Goal: Task Accomplishment & Management: Complete application form

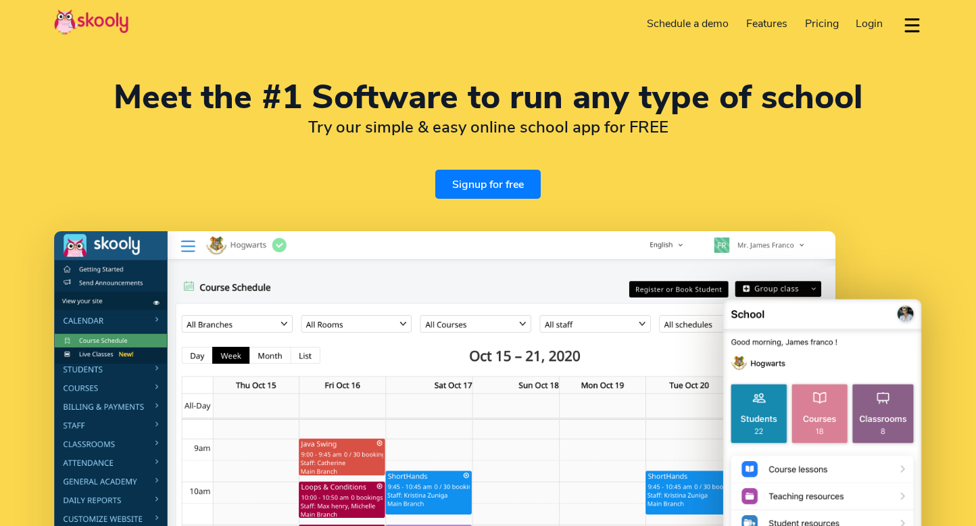
select select "en"
select select "65"
select select "Singapore"
select select "Asia/Singapore"
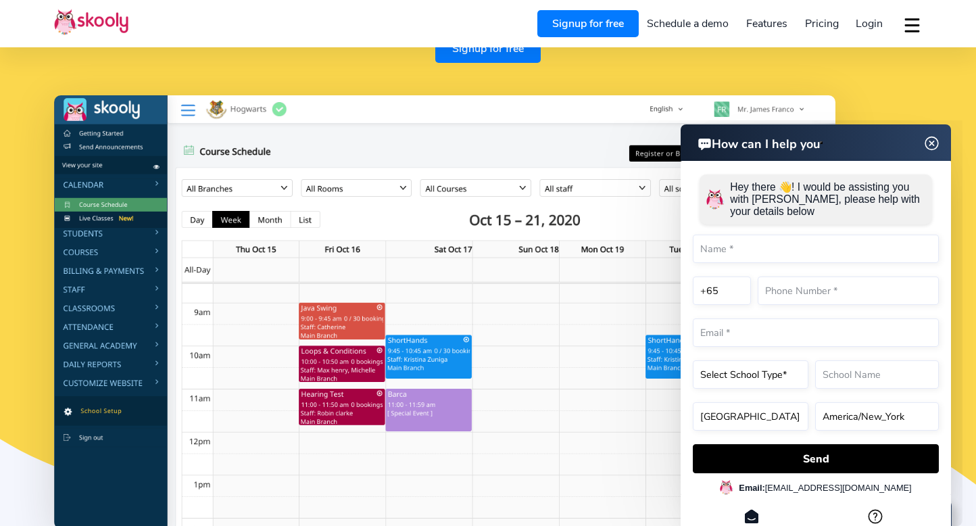
scroll to position [126, 0]
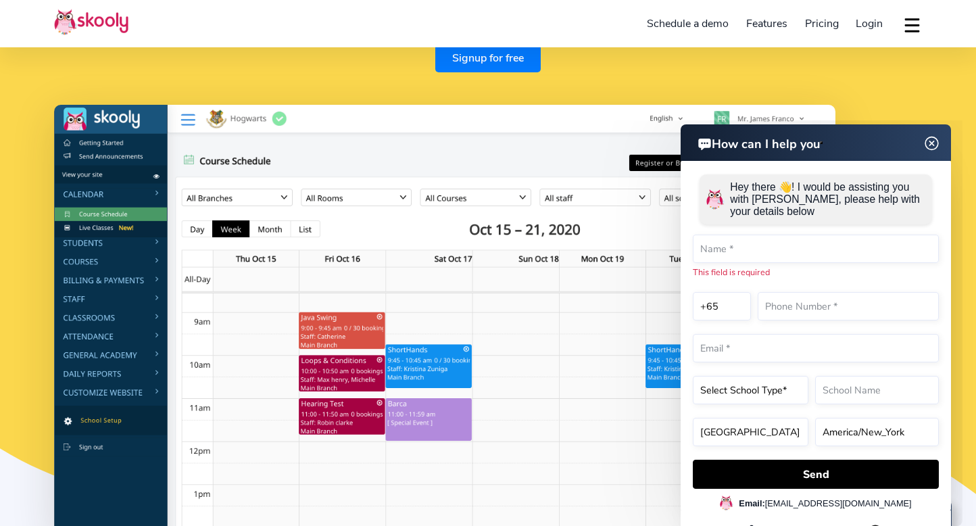
click at [939, 145] on img at bounding box center [932, 143] width 26 height 17
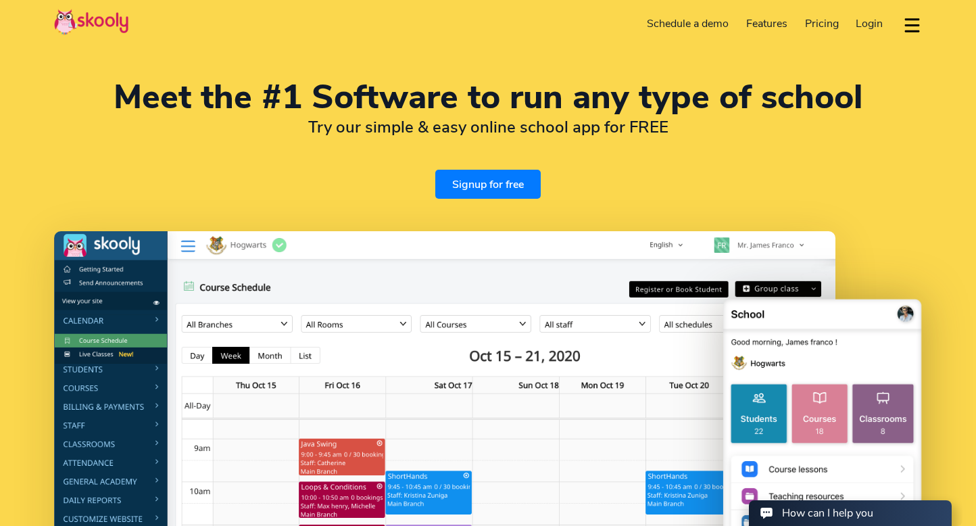
scroll to position [0, 0]
click at [859, 25] on span "Login" at bounding box center [869, 23] width 27 height 15
drag, startPoint x: 370, startPoint y: 125, endPoint x: 588, endPoint y: 131, distance: 217.8
click at [584, 131] on h2 "Try our simple & easy online school app for FREE" at bounding box center [488, 127] width 868 height 20
click at [588, 131] on h2 "Try our simple & easy online school app for FREE" at bounding box center [488, 127] width 868 height 20
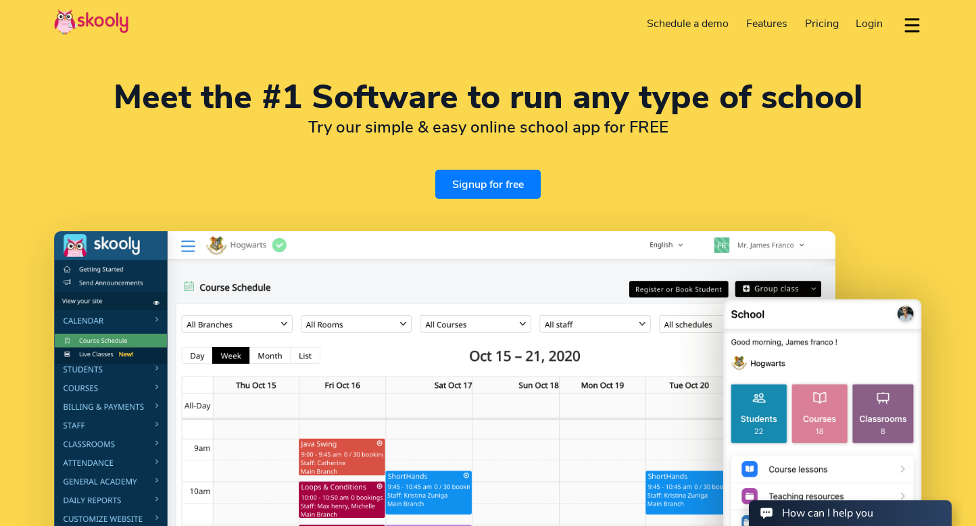
click at [588, 131] on h2 "Try our simple & easy online school app for FREE" at bounding box center [488, 127] width 868 height 20
click at [481, 194] on link "Signup for free" at bounding box center [487, 184] width 105 height 29
click at [276, 107] on h1 "Meet the #1 Software to run any type of school" at bounding box center [488, 97] width 868 height 32
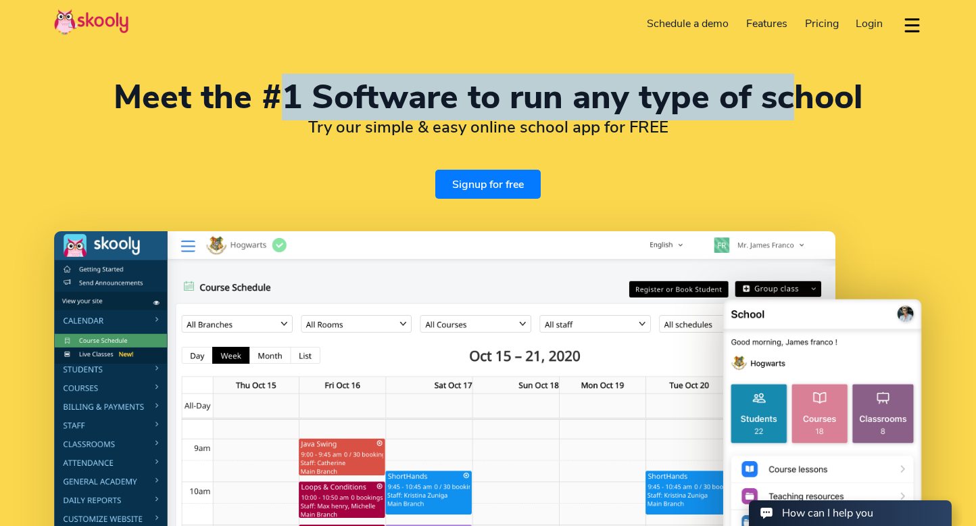
drag, startPoint x: 286, startPoint y: 94, endPoint x: 791, endPoint y: 110, distance: 505.2
click at [791, 110] on h1 "Meet the #1 Software to run any type of school" at bounding box center [488, 97] width 868 height 32
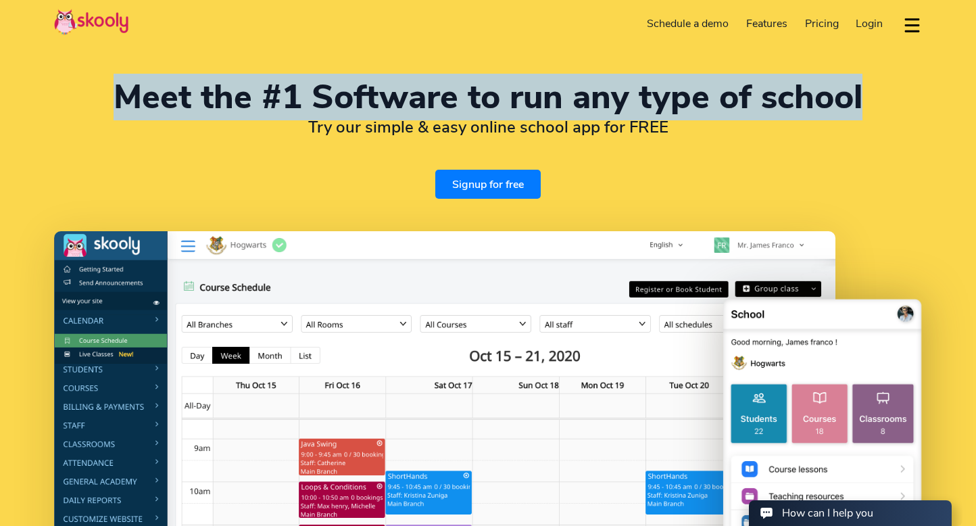
drag, startPoint x: 869, startPoint y: 96, endPoint x: 103, endPoint y: 90, distance: 765.2
click at [101, 89] on h1 "Meet the #1 Software to run any type of school" at bounding box center [488, 97] width 868 height 32
click at [104, 90] on h1 "Meet the #1 Software to run any type of school" at bounding box center [488, 97] width 868 height 32
drag, startPoint x: 110, startPoint y: 96, endPoint x: 873, endPoint y: 113, distance: 762.7
click at [873, 113] on h1 "Meet the #1 Software to run any type of school" at bounding box center [488, 97] width 868 height 32
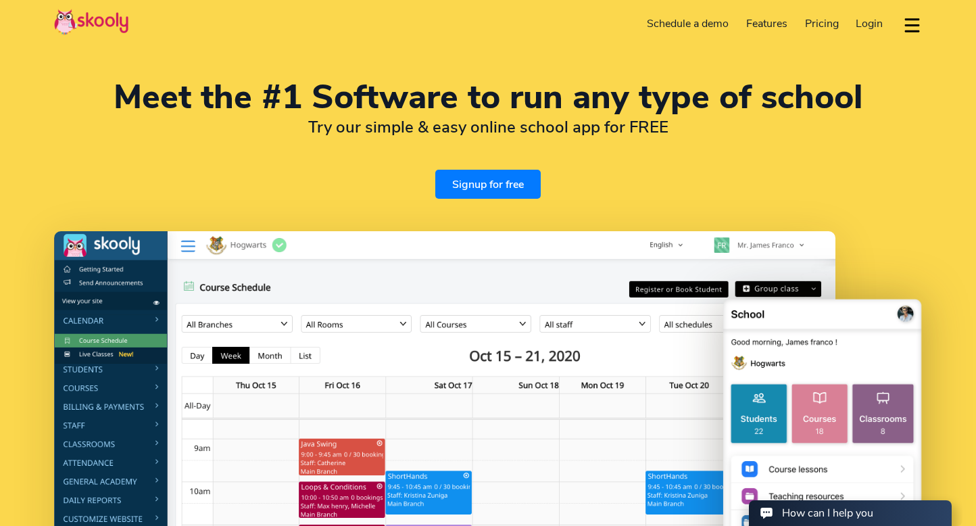
drag, startPoint x: 799, startPoint y: 127, endPoint x: 702, endPoint y: 128, distance: 96.7
click at [792, 127] on h2 "Try our simple & easy online school app for FREE" at bounding box center [488, 127] width 868 height 20
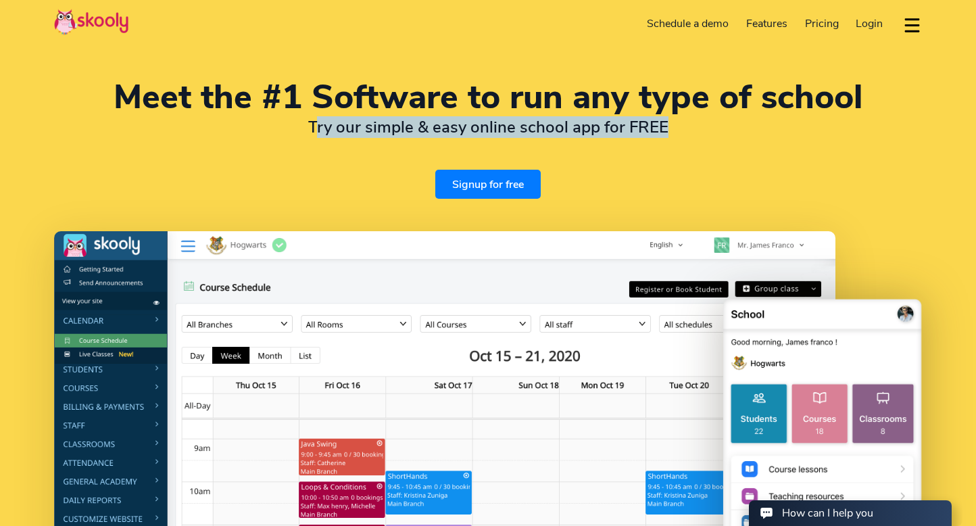
drag, startPoint x: 685, startPoint y: 130, endPoint x: 317, endPoint y: 128, distance: 368.4
click at [319, 128] on h2 "Try our simple & easy online school app for FREE" at bounding box center [488, 127] width 868 height 20
click at [317, 128] on h2 "Try our simple & easy online school app for FREE" at bounding box center [488, 127] width 868 height 20
drag, startPoint x: 308, startPoint y: 130, endPoint x: 698, endPoint y: 139, distance: 389.5
click at [698, 139] on div "Meet the #1 Software to run any type of school Try our simple & easy online sch…" at bounding box center [488, 140] width 868 height 118
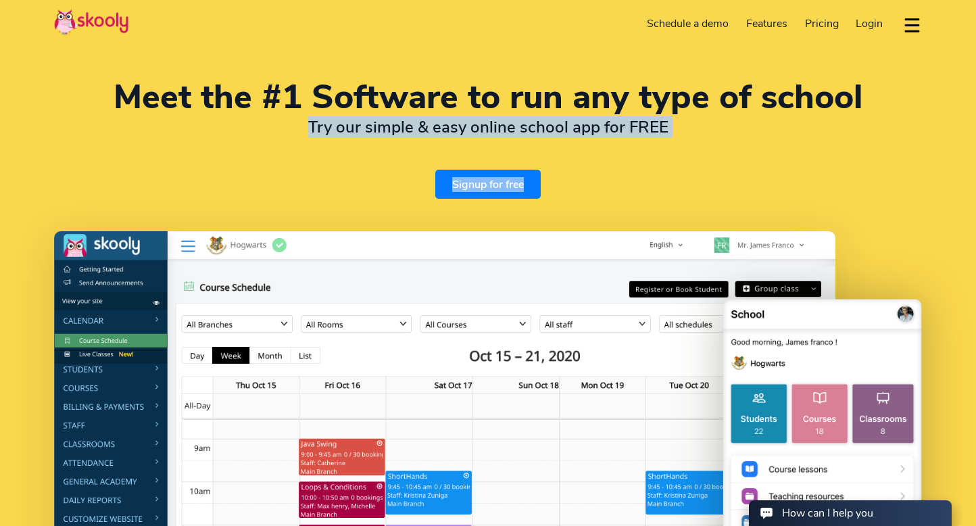
click at [698, 139] on div "Meet the #1 Software to run any type of school Try our simple & easy online sch…" at bounding box center [488, 140] width 868 height 118
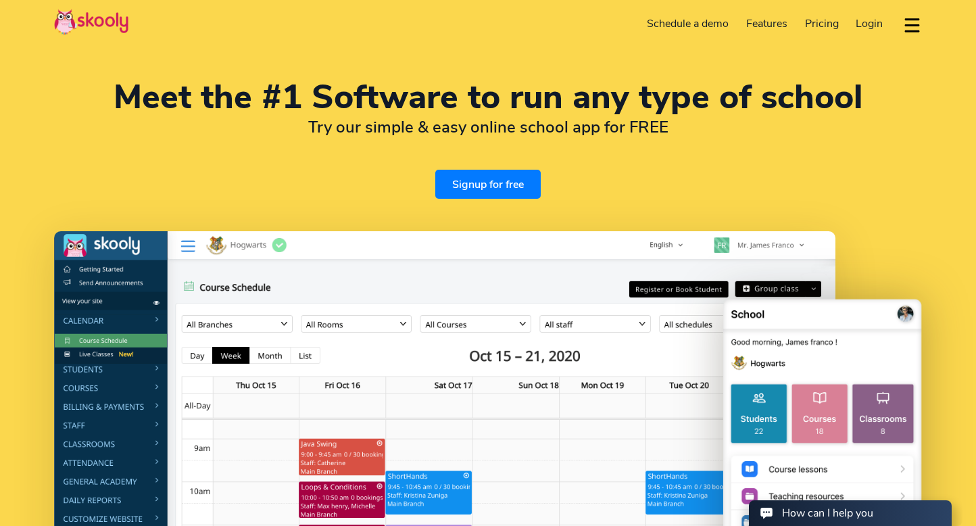
click at [704, 22] on link "Schedule a demo" at bounding box center [688, 24] width 99 height 22
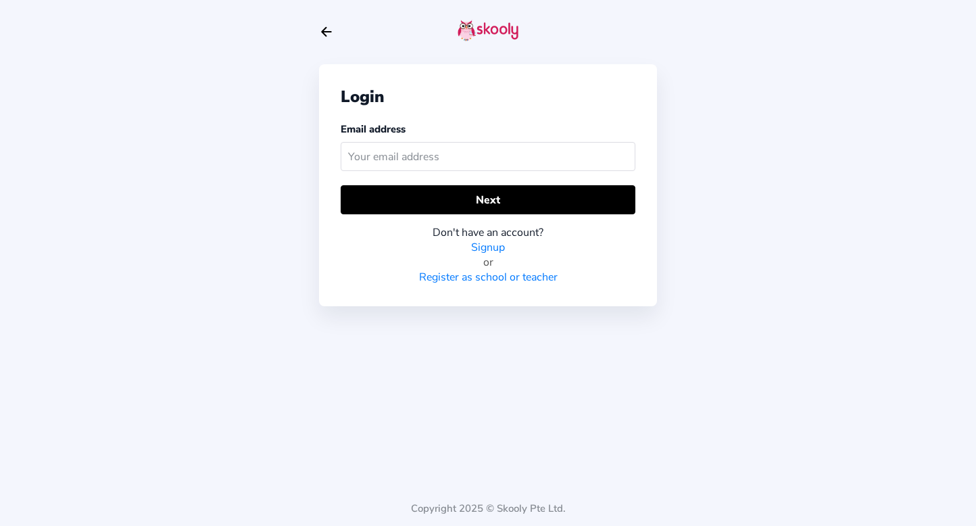
click at [327, 31] on icon "Arrow Back" at bounding box center [326, 31] width 15 height 15
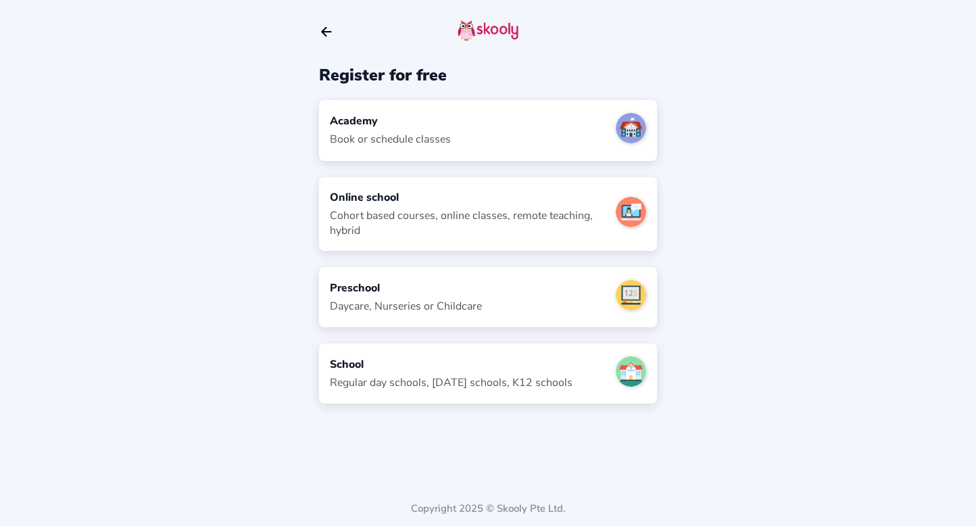
click at [472, 129] on div "Academy Book or schedule classes" at bounding box center [488, 130] width 338 height 60
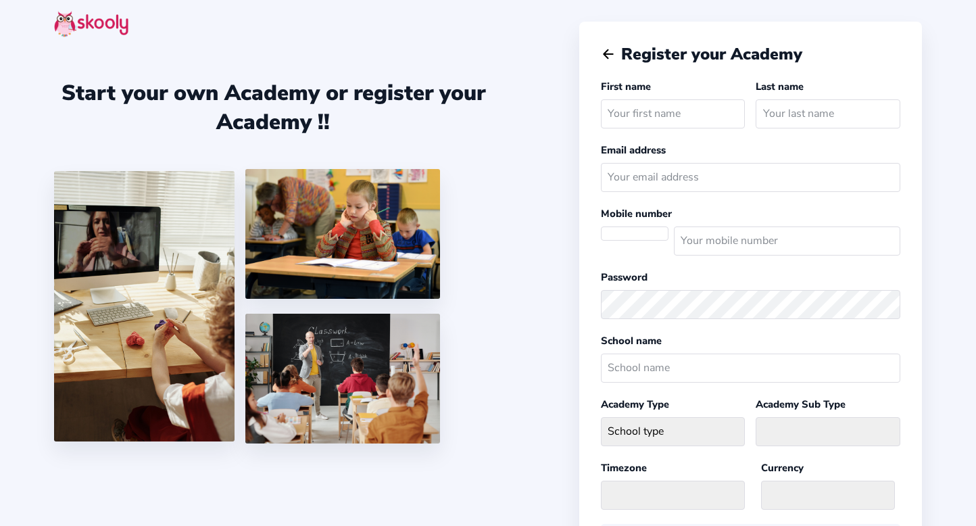
click at [602, 51] on icon "Arrow Back" at bounding box center [608, 54] width 15 height 15
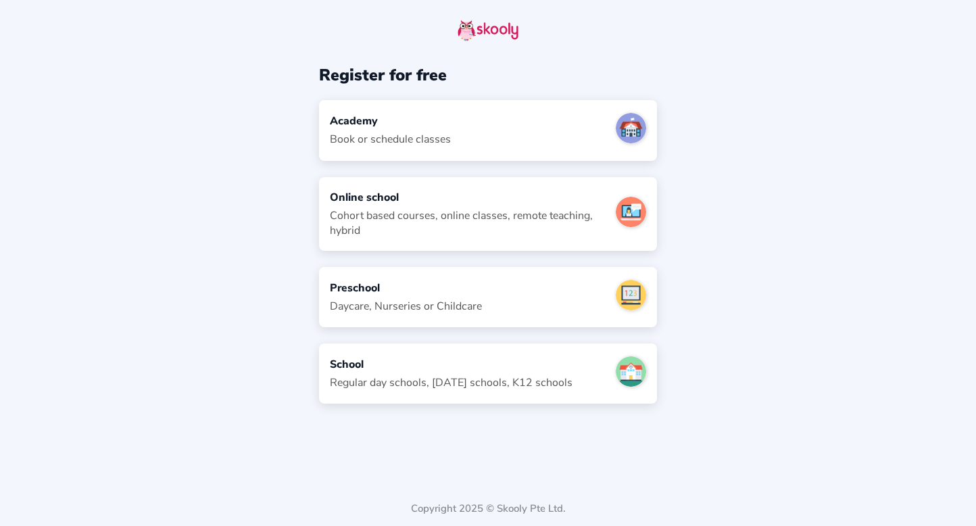
click at [607, 54] on div at bounding box center [488, 32] width 338 height 64
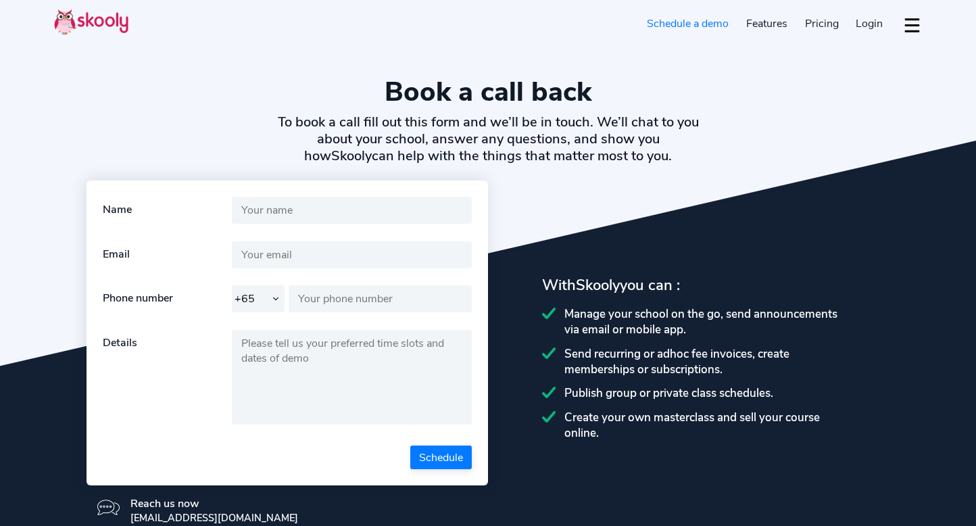
select select "65"
select select "en"
select select "65"
select select "[GEOGRAPHIC_DATA]"
select select "[GEOGRAPHIC_DATA]/[GEOGRAPHIC_DATA]"
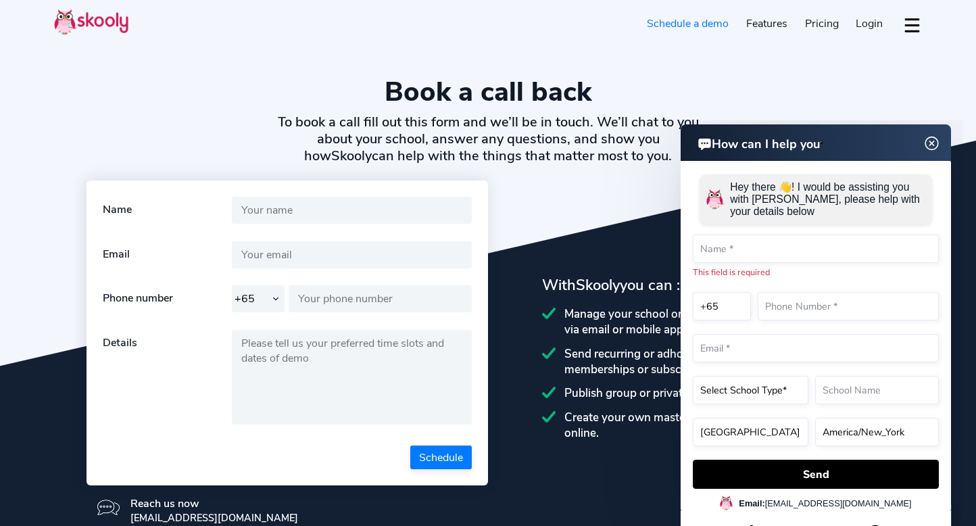
drag, startPoint x: 930, startPoint y: 147, endPoint x: 1497, endPoint y: 264, distance: 579.1
click at [930, 147] on img at bounding box center [932, 143] width 26 height 17
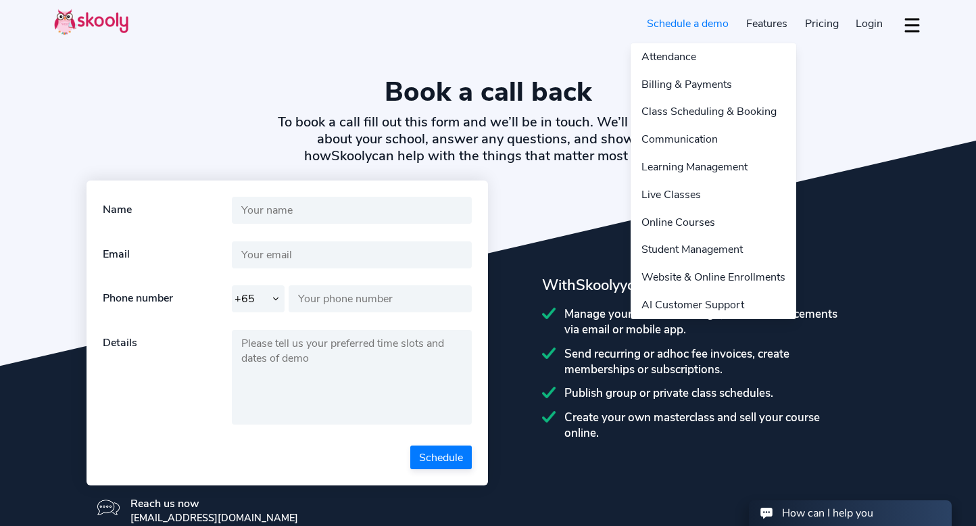
click at [761, 22] on link "Features" at bounding box center [767, 24] width 59 height 22
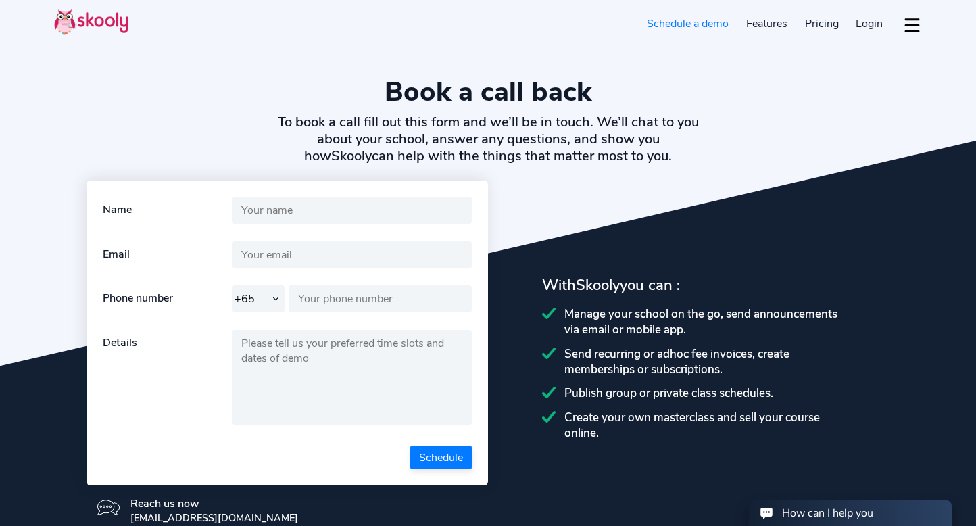
click at [690, 22] on link "Schedule a demo" at bounding box center [688, 24] width 99 height 22
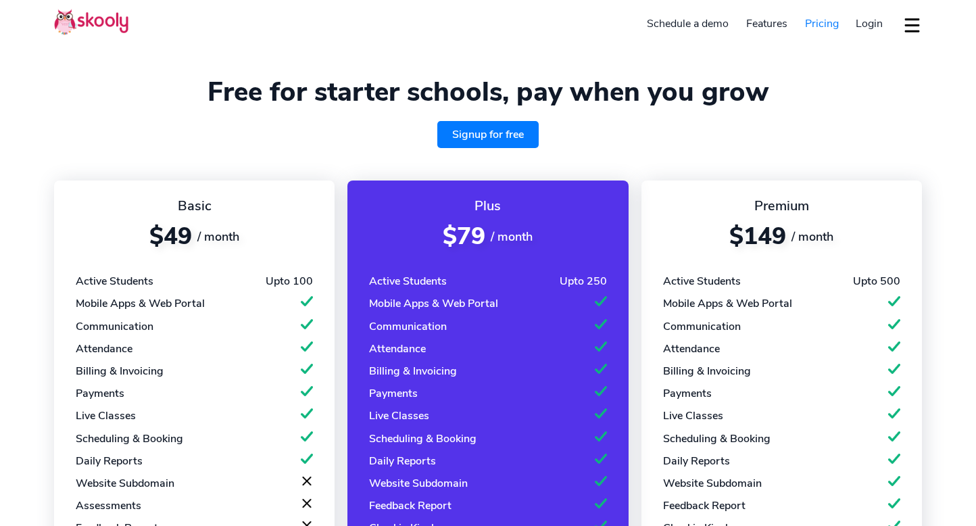
select select "en"
select select "65"
select select "[GEOGRAPHIC_DATA]"
select select "[GEOGRAPHIC_DATA]/[GEOGRAPHIC_DATA]"
click at [866, 21] on span "Login" at bounding box center [869, 23] width 27 height 15
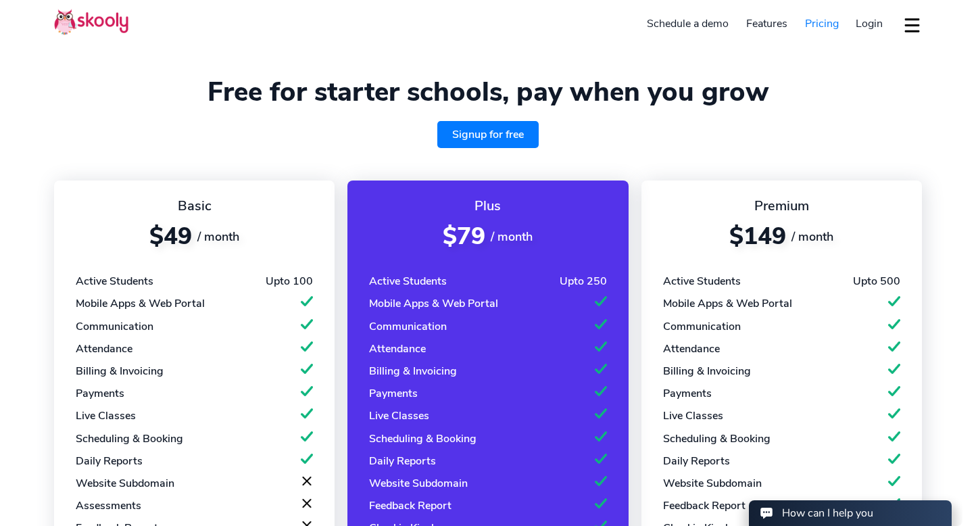
click at [684, 26] on link "Schedule a demo" at bounding box center [688, 24] width 99 height 22
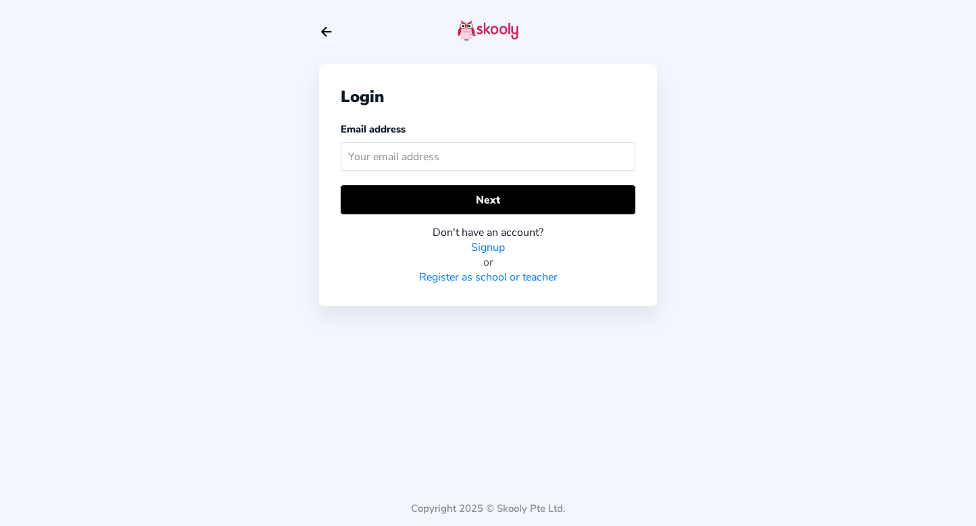
click at [319, 31] on icon "Arrow Back" at bounding box center [326, 31] width 15 height 15
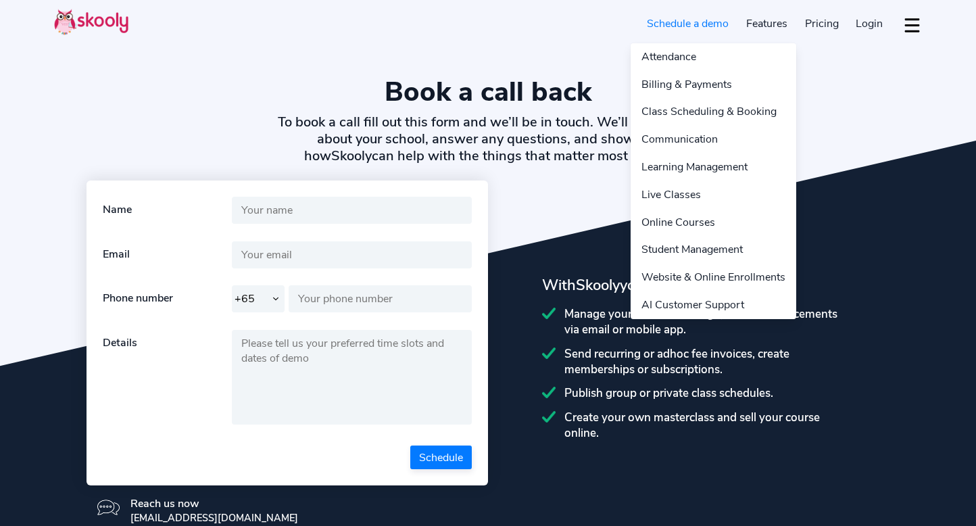
select select "65"
select select "en"
select select "65"
select select "[GEOGRAPHIC_DATA]"
select select "[GEOGRAPHIC_DATA]/[GEOGRAPHIC_DATA]"
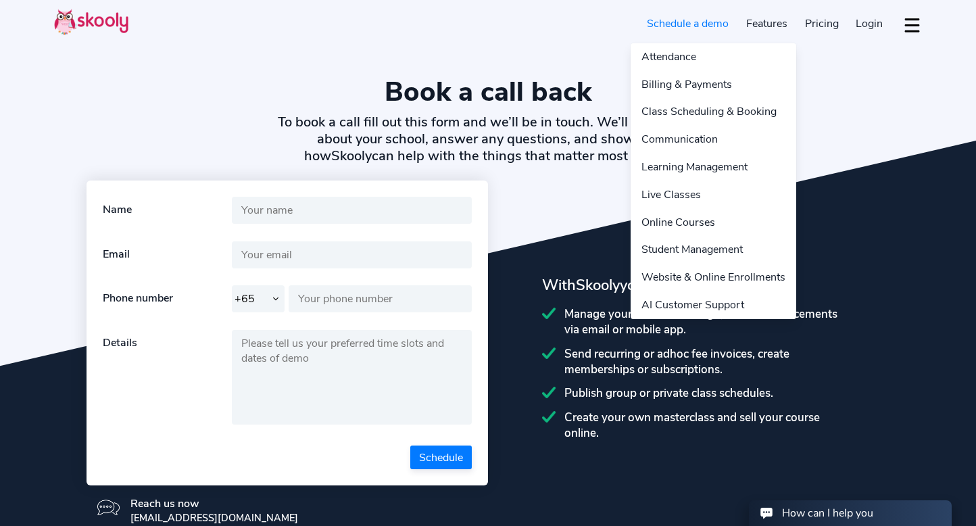
click at [749, 23] on link "Features" at bounding box center [767, 24] width 59 height 22
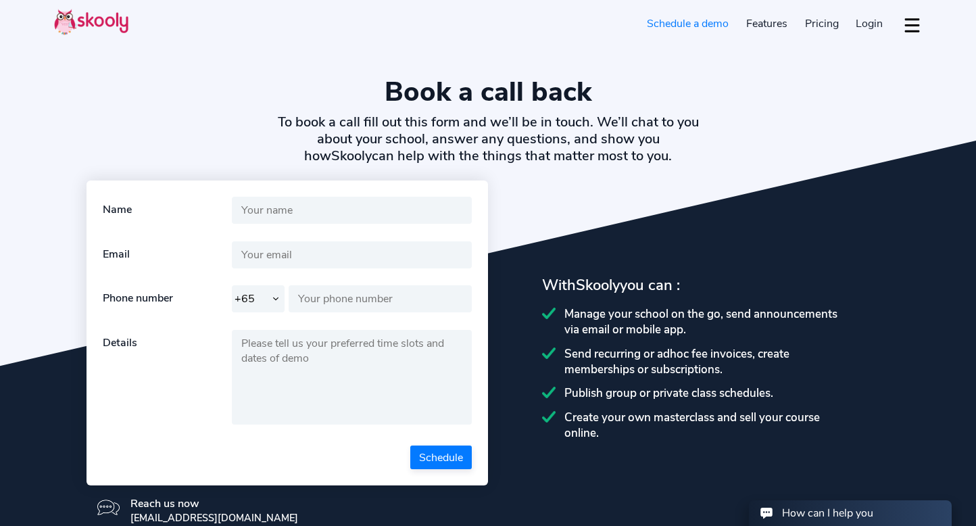
click at [813, 23] on span "Pricing" at bounding box center [822, 23] width 34 height 15
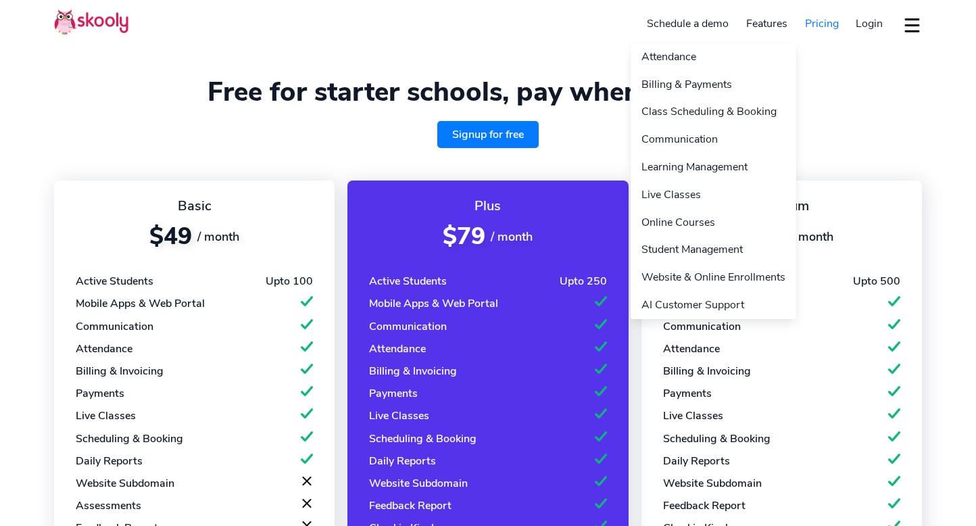
select select "en"
select select "65"
select select "[GEOGRAPHIC_DATA]"
select select "[GEOGRAPHIC_DATA]/[GEOGRAPHIC_DATA]"
click at [757, 24] on link "Features" at bounding box center [767, 24] width 59 height 22
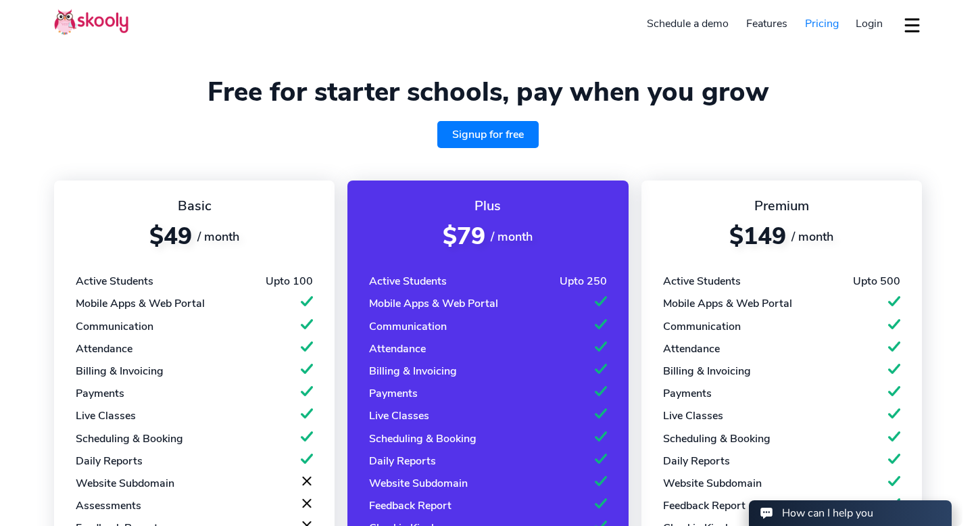
click at [690, 28] on link "Schedule a demo" at bounding box center [688, 24] width 99 height 22
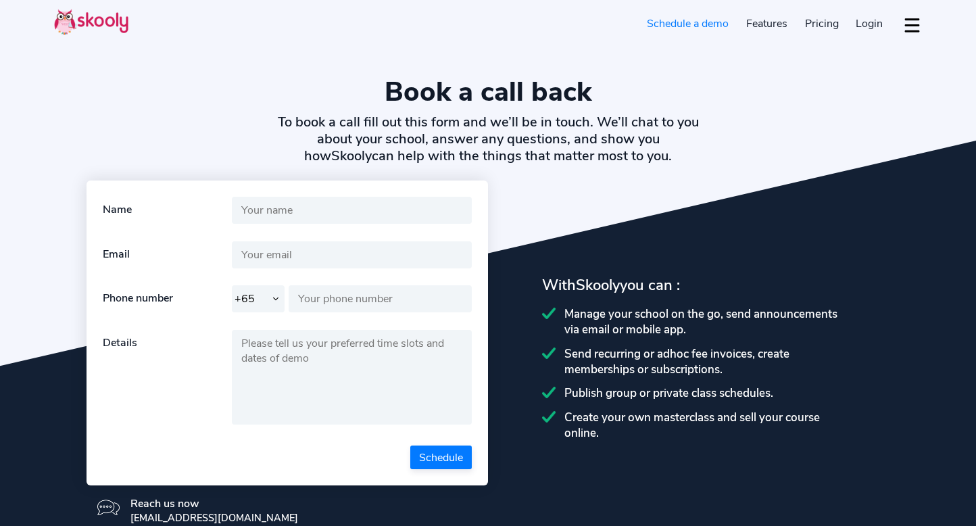
select select "65"
select select "en"
select select "65"
select select "[GEOGRAPHIC_DATA]"
select select "[GEOGRAPHIC_DATA]/[GEOGRAPHIC_DATA]"
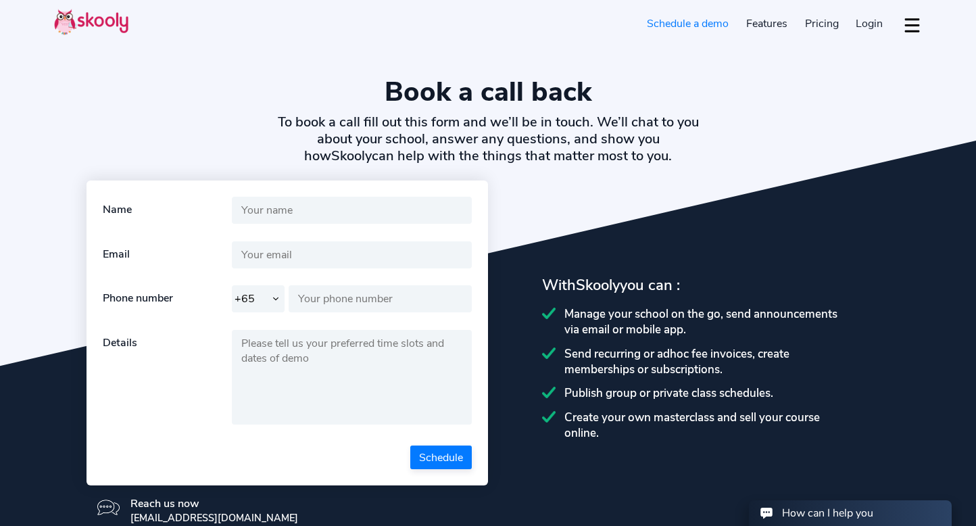
click at [690, 28] on link "Schedule a demo" at bounding box center [688, 24] width 99 height 22
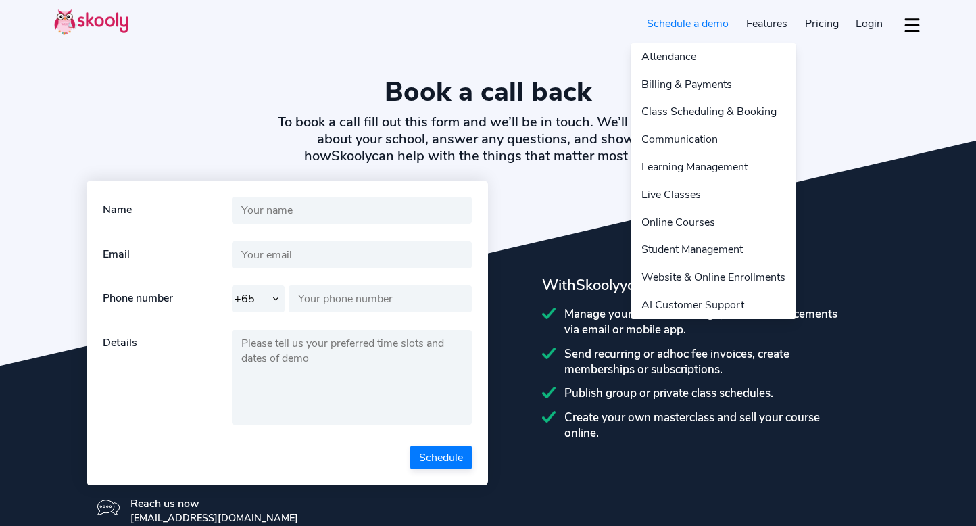
select select "65"
select select "en"
select select "65"
select select "Singapore"
select select "[GEOGRAPHIC_DATA]/[GEOGRAPHIC_DATA]"
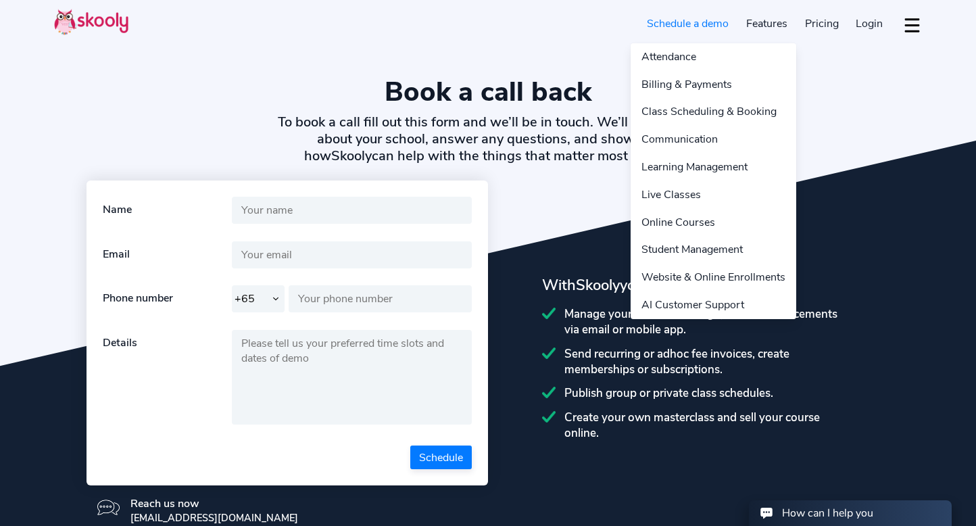
click at [759, 23] on link "Features" at bounding box center [767, 24] width 59 height 22
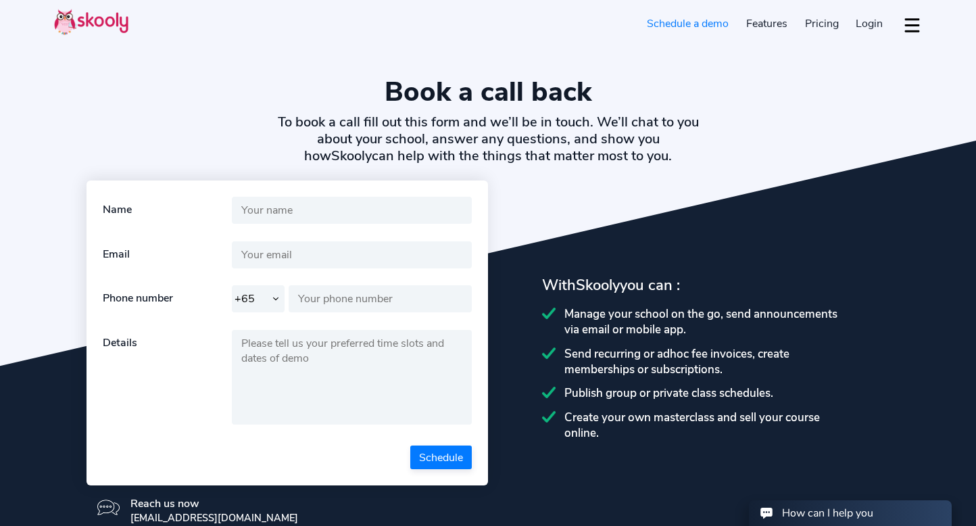
click at [815, 20] on span "Pricing" at bounding box center [822, 23] width 34 height 15
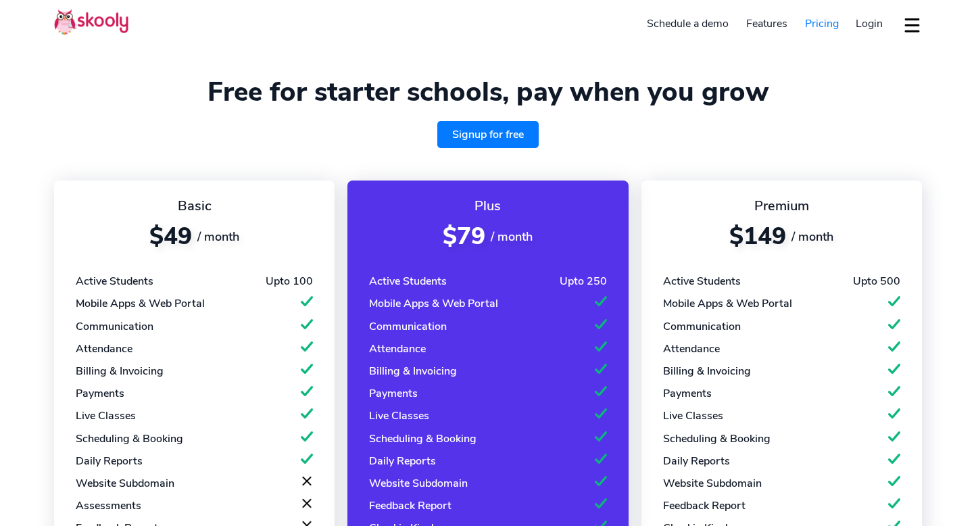
select select "en"
select select "65"
select select "[GEOGRAPHIC_DATA]"
select select "[GEOGRAPHIC_DATA]/[GEOGRAPHIC_DATA]"
click at [881, 22] on span "Login" at bounding box center [869, 23] width 27 height 15
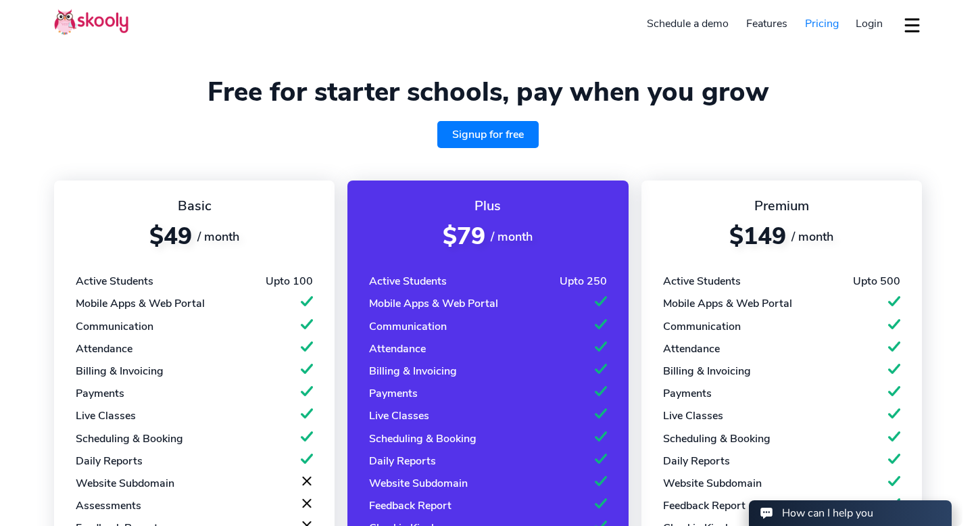
click at [96, 22] on img at bounding box center [91, 22] width 74 height 26
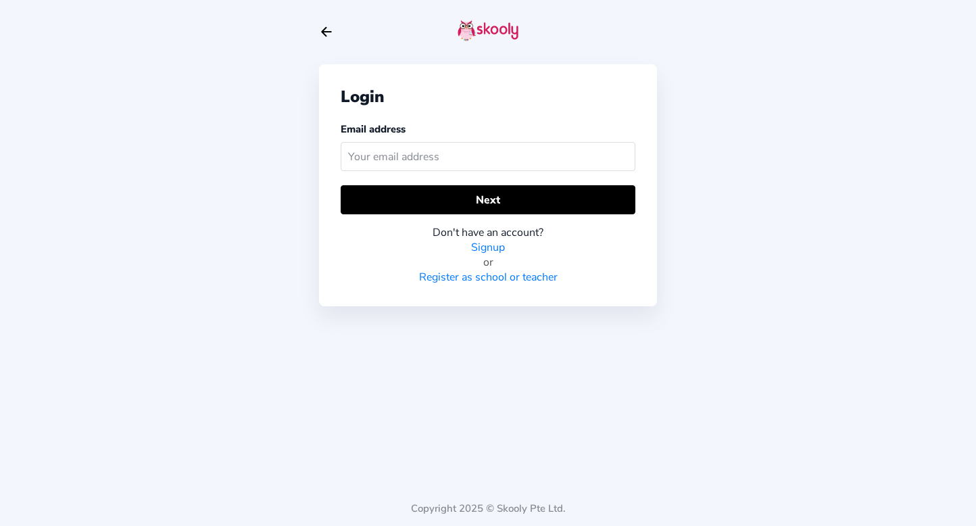
click at [330, 33] on icon "Arrow Back" at bounding box center [326, 31] width 15 height 15
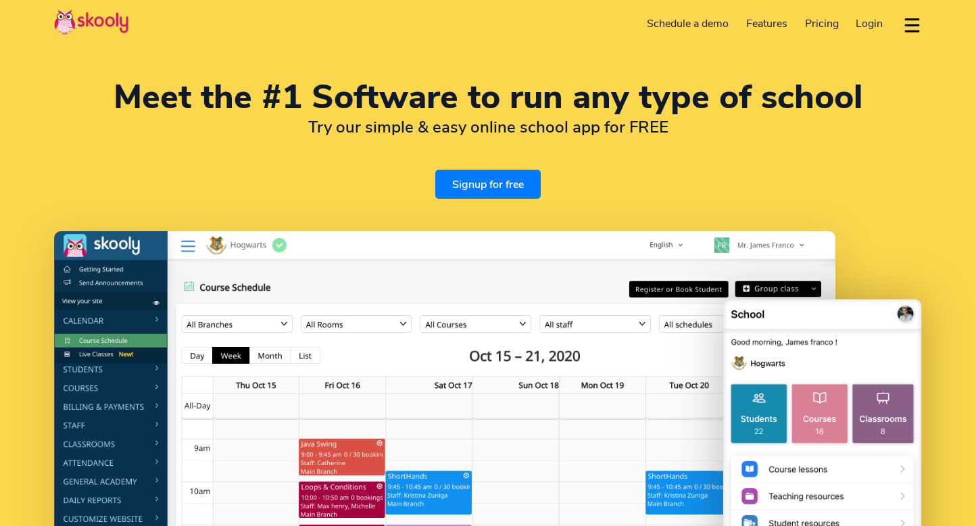
select select "en"
select select "65"
select select "[GEOGRAPHIC_DATA]"
select select "[GEOGRAPHIC_DATA]/[GEOGRAPHIC_DATA]"
click at [474, 183] on link "Signup for free" at bounding box center [487, 184] width 105 height 29
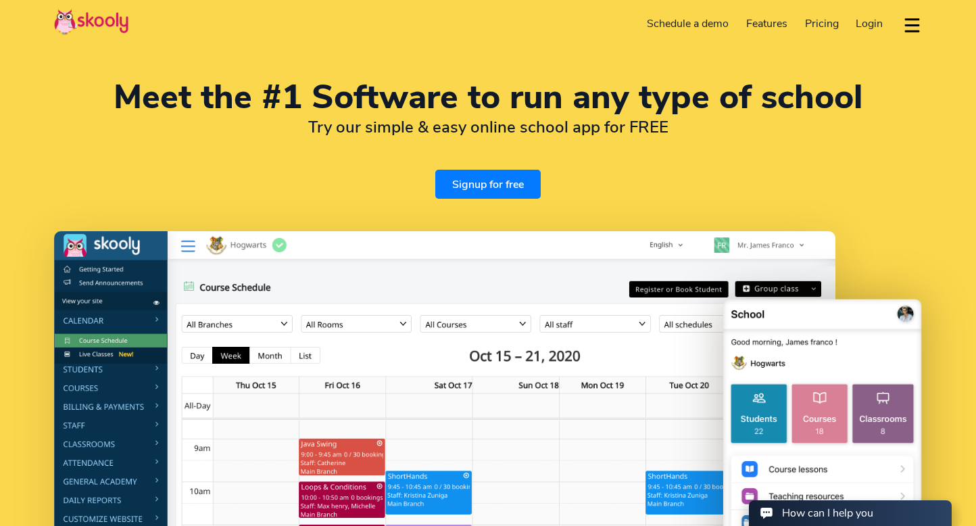
click at [707, 23] on link "Schedule a demo" at bounding box center [688, 24] width 99 height 22
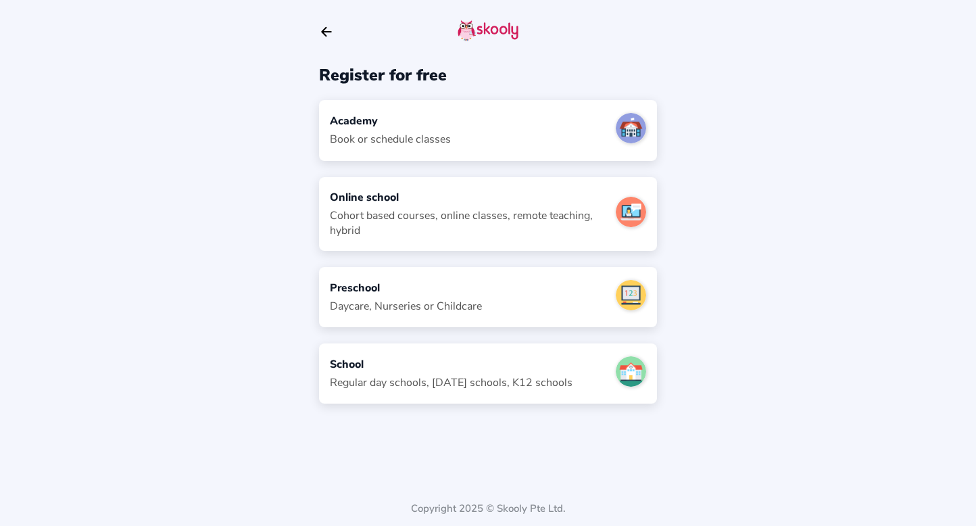
click at [333, 34] on icon "Arrow Back" at bounding box center [326, 31] width 15 height 15
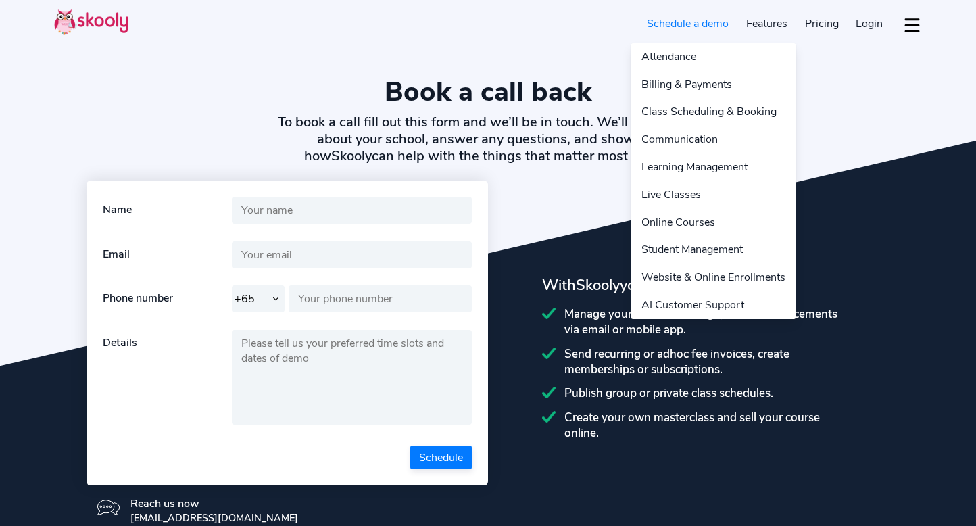
select select "65"
select select "en"
click at [768, 19] on link "Features" at bounding box center [767, 24] width 59 height 22
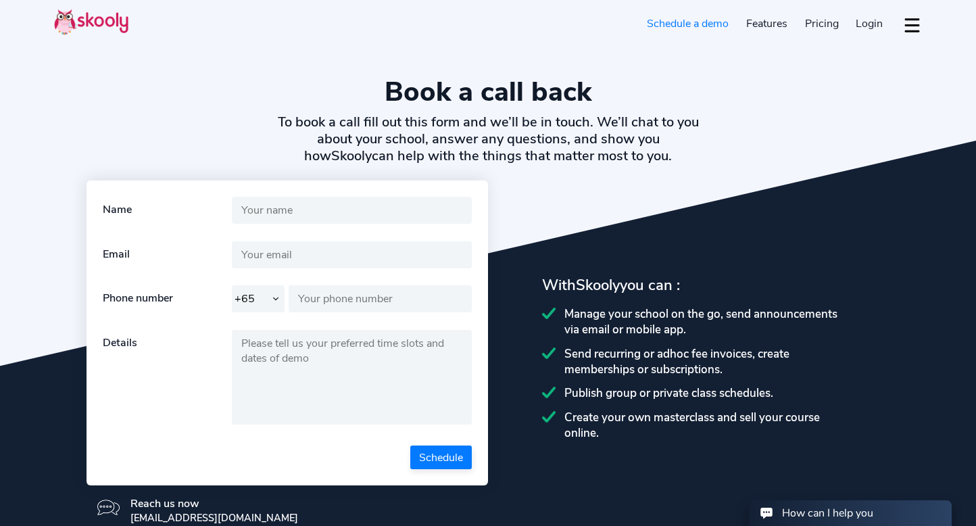
select select "65"
select select "[GEOGRAPHIC_DATA]"
select select "[GEOGRAPHIC_DATA]/[GEOGRAPHIC_DATA]"
click at [690, 26] on link "Schedule a demo" at bounding box center [688, 24] width 99 height 22
select select "65"
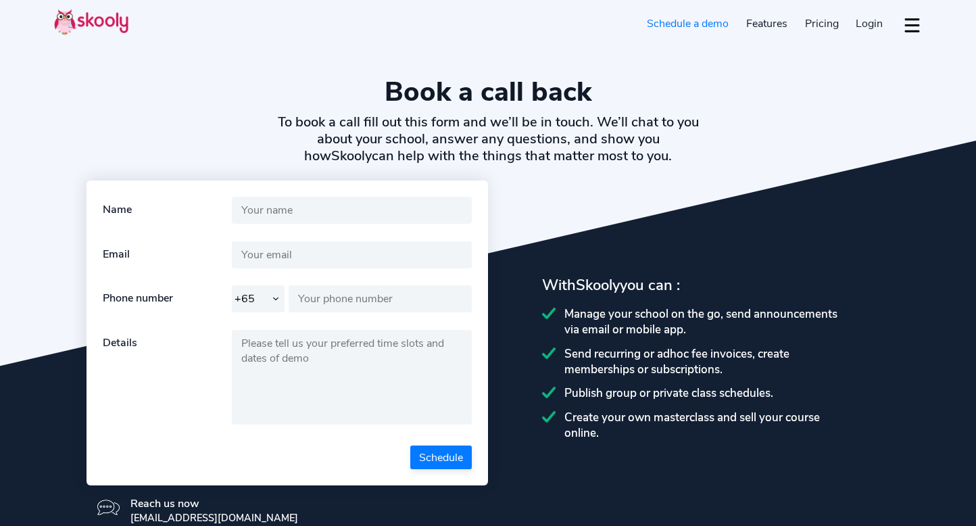
select select "en"
select select "65"
select select "[GEOGRAPHIC_DATA]"
select select "[GEOGRAPHIC_DATA]/[GEOGRAPHIC_DATA]"
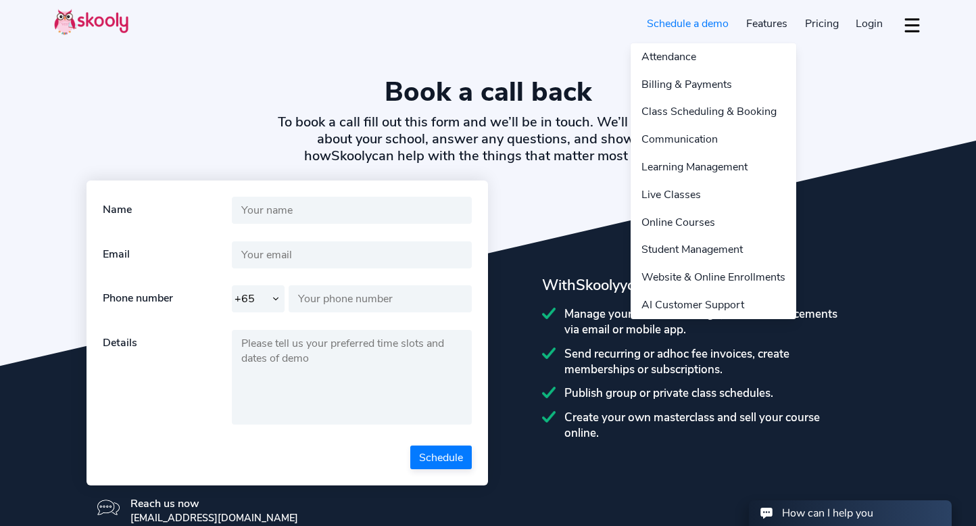
click at [783, 25] on link "Features" at bounding box center [767, 24] width 59 height 22
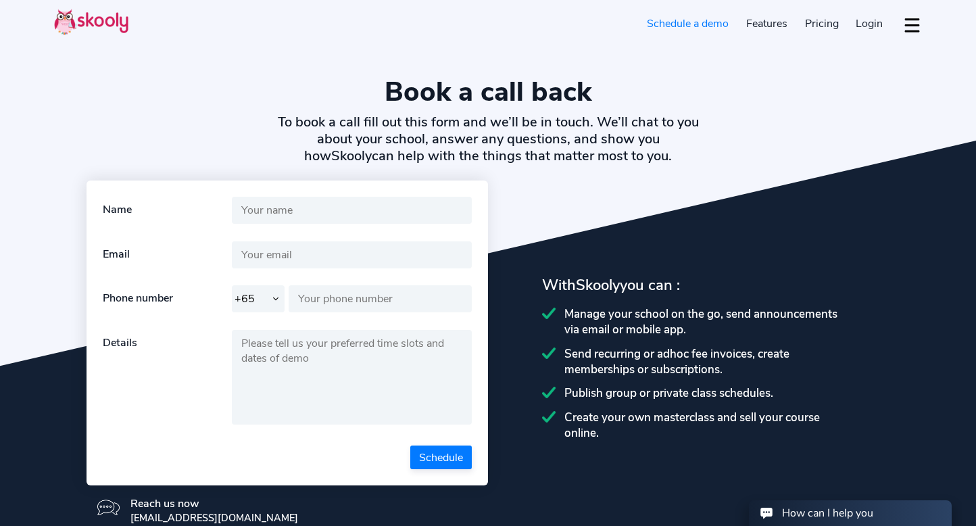
click at [821, 22] on span "Pricing" at bounding box center [822, 23] width 34 height 15
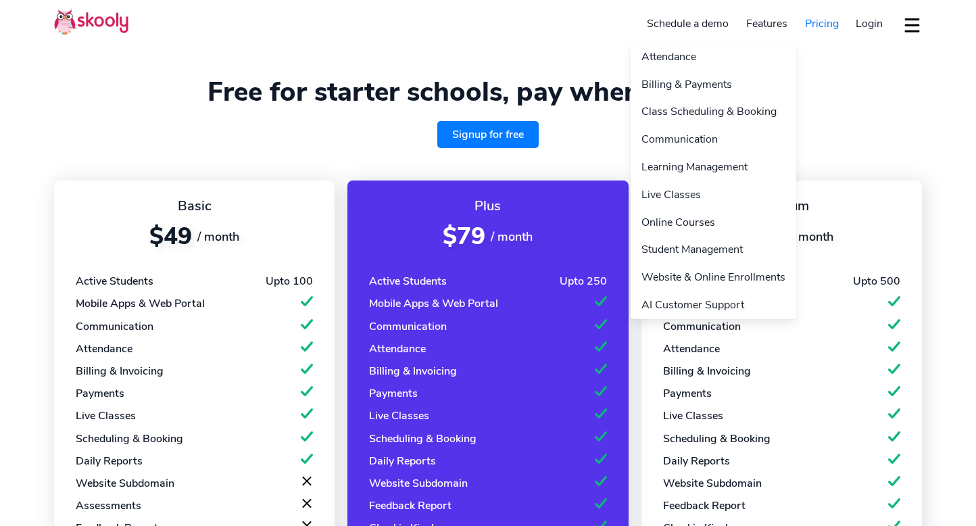
select select "en"
select select "65"
select select "[GEOGRAPHIC_DATA]"
select select "[GEOGRAPHIC_DATA]/[GEOGRAPHIC_DATA]"
click at [758, 28] on link "Features" at bounding box center [767, 24] width 59 height 22
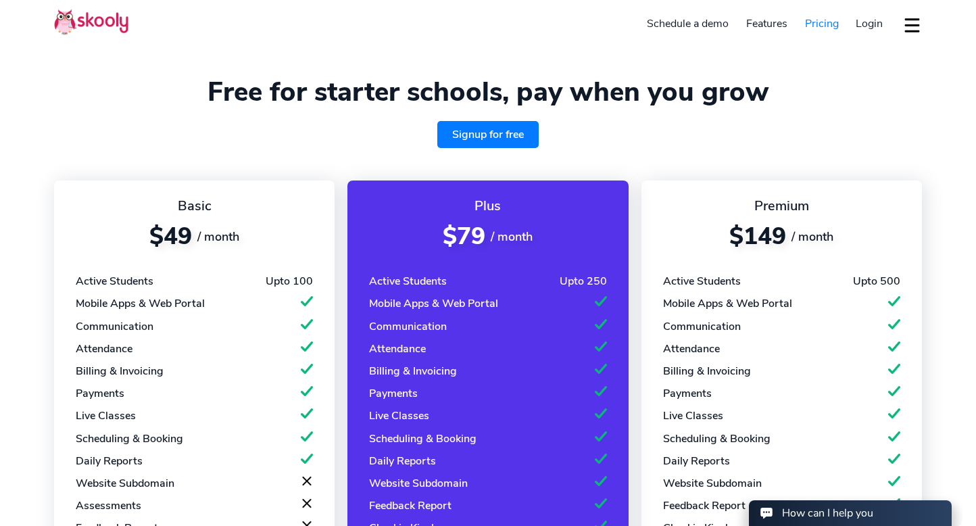
click at [691, 26] on link "Schedule a demo" at bounding box center [688, 24] width 99 height 22
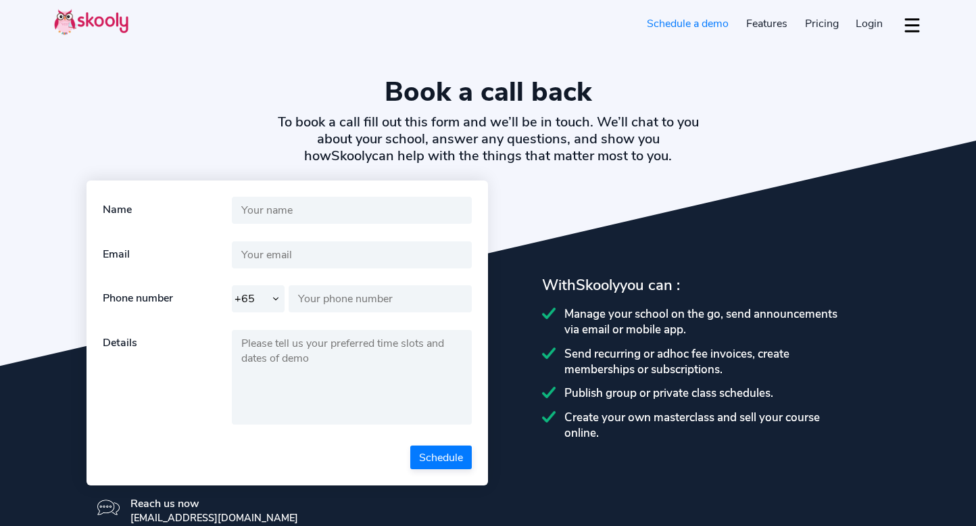
select select "65"
select select "en"
select select "65"
select select "[GEOGRAPHIC_DATA]"
select select "[GEOGRAPHIC_DATA]/[GEOGRAPHIC_DATA]"
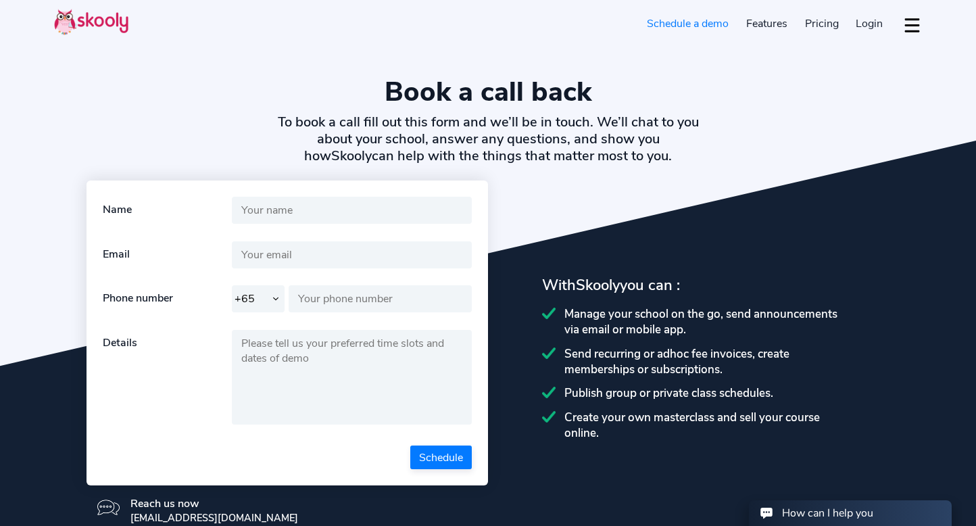
click at [98, 28] on img at bounding box center [91, 22] width 74 height 26
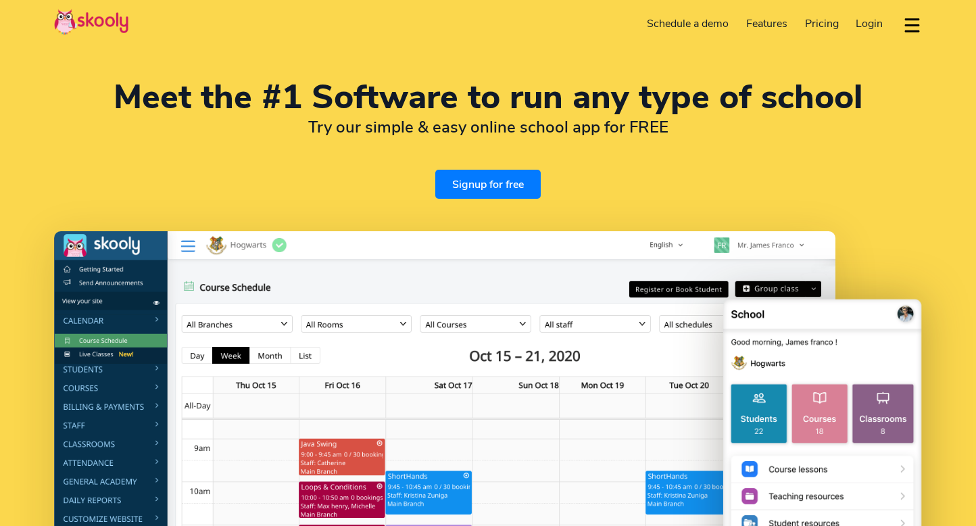
select select "en"
select select "65"
select select "Singapore"
select select "Asia/Singapore"
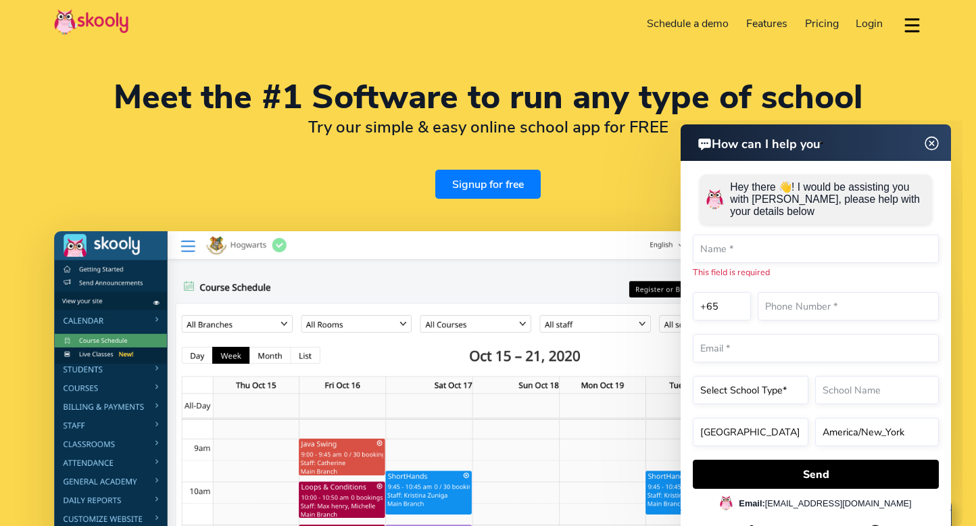
click at [486, 187] on link "Signup for free" at bounding box center [487, 184] width 105 height 29
click at [933, 145] on img at bounding box center [932, 143] width 26 height 17
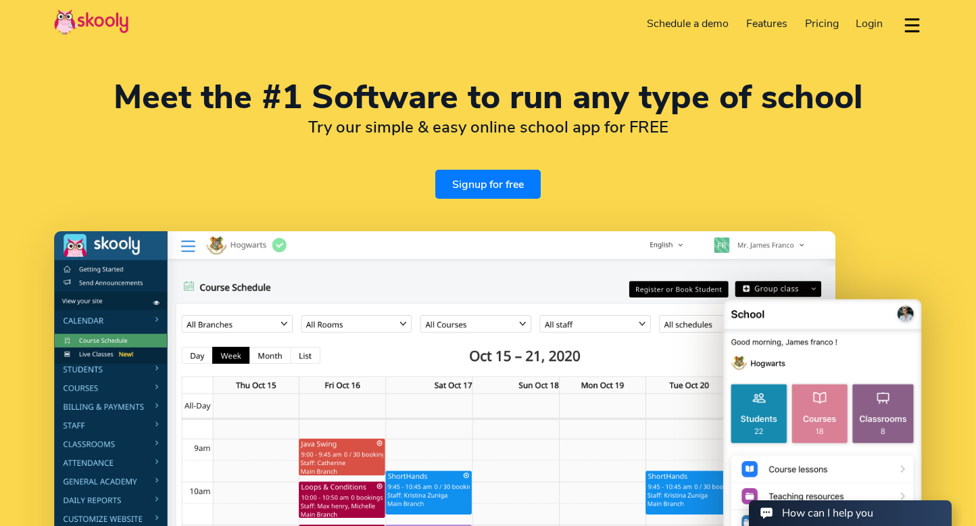
click at [502, 185] on link "Signup for free" at bounding box center [487, 184] width 105 height 29
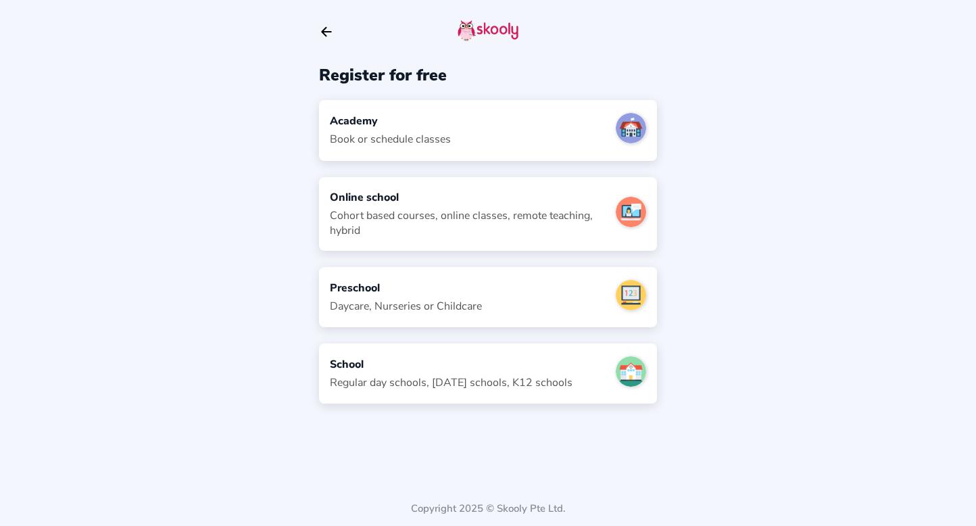
click at [443, 144] on div "Book or schedule classes" at bounding box center [390, 139] width 121 height 15
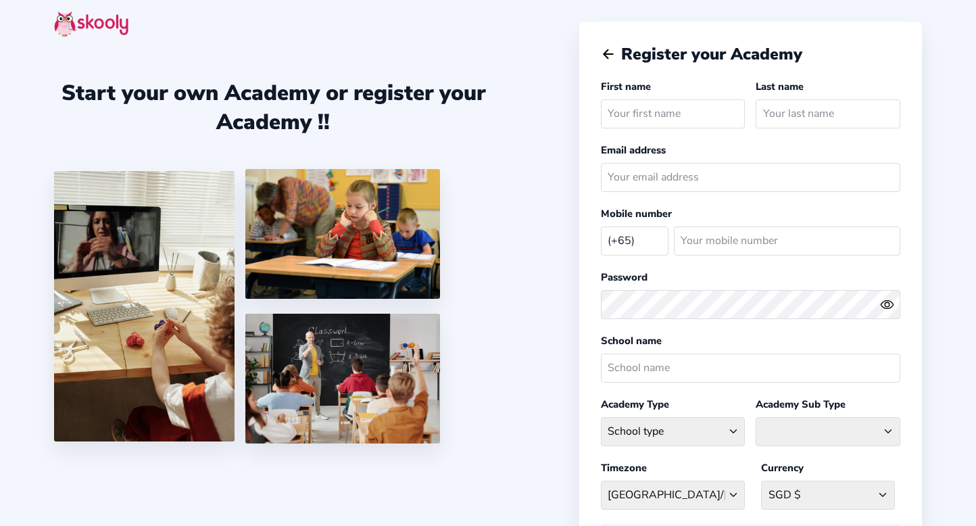
select select "SG"
click at [608, 47] on icon "Arrow Back" at bounding box center [608, 54] width 15 height 15
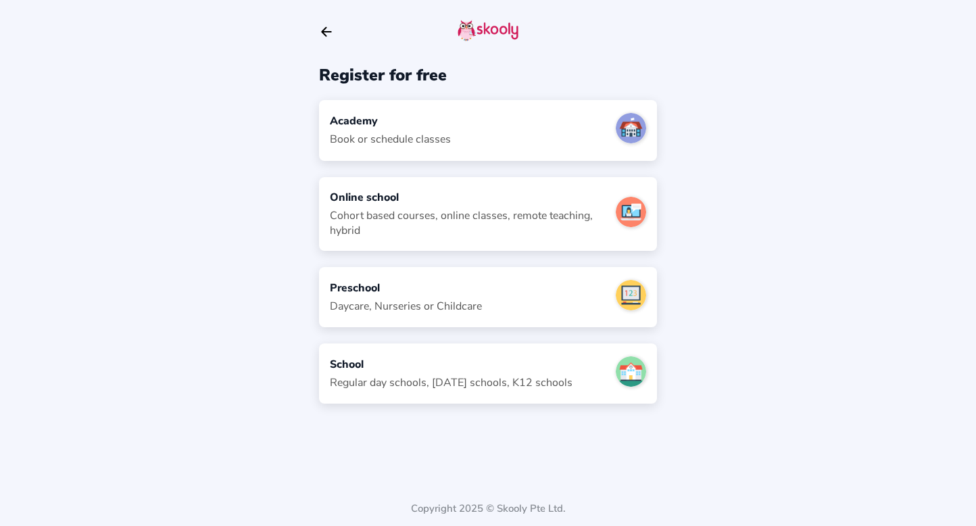
click at [322, 32] on icon "arrow back outline" at bounding box center [326, 32] width 9 height 9
click at [433, 124] on div "Academy" at bounding box center [390, 121] width 121 height 15
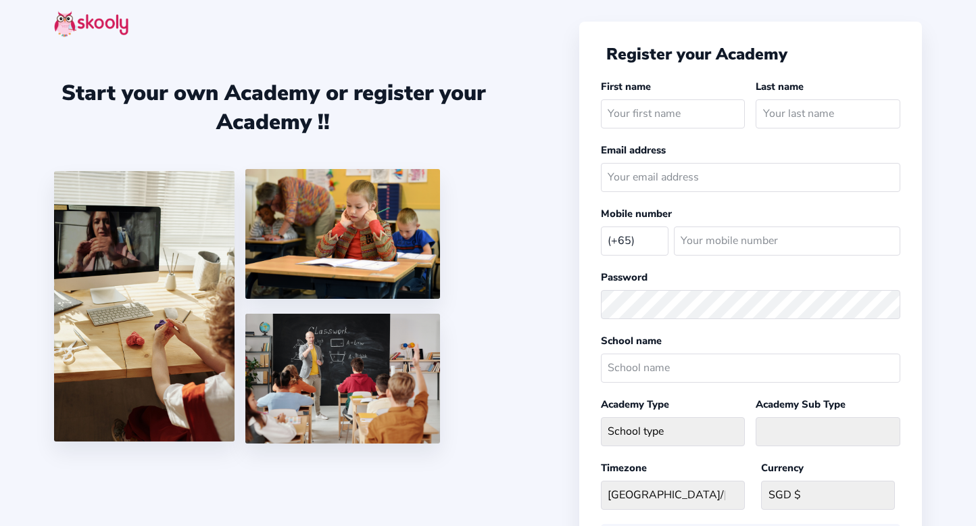
select select "SG"
click at [603, 53] on icon "Arrow Back" at bounding box center [608, 54] width 15 height 15
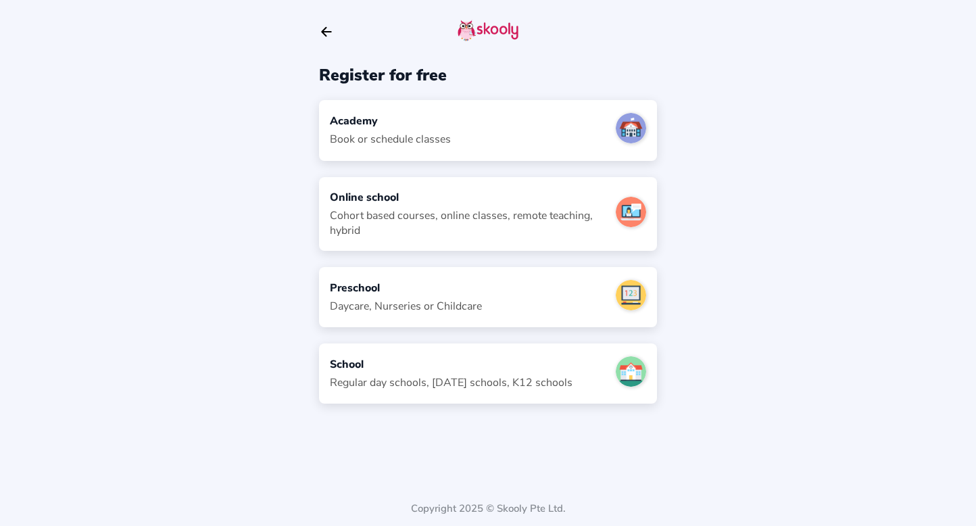
click at [513, 114] on div "Academy Book or schedule classes" at bounding box center [488, 130] width 338 height 60
select select "SG"
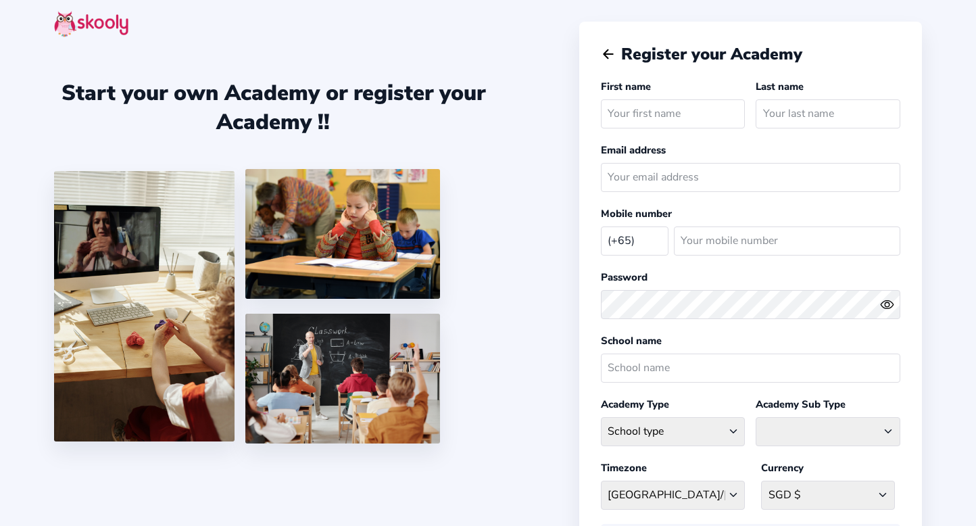
select select "SG"
click at [560, 180] on div "Start your own Academy or register your Academy !!" at bounding box center [316, 263] width 525 height 526
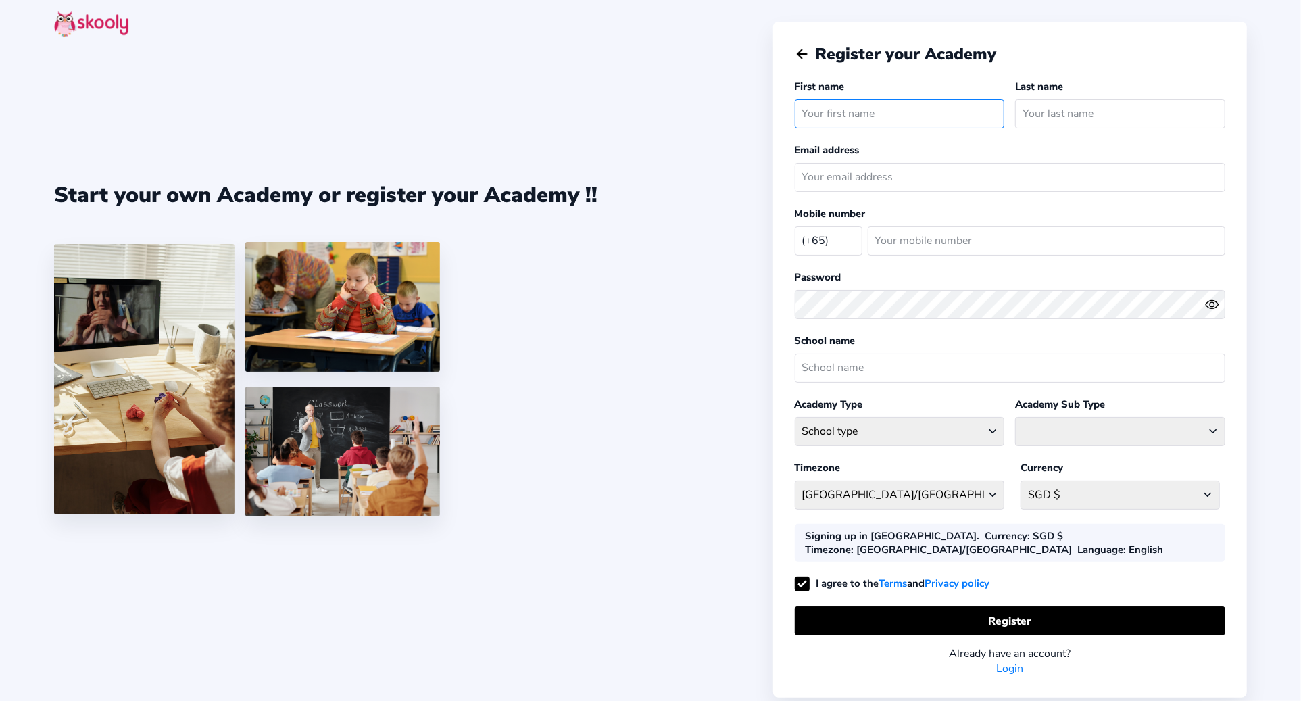
click at [825, 118] on input "text" at bounding box center [900, 113] width 210 height 29
click at [831, 168] on input "email" at bounding box center [1010, 177] width 431 height 29
click at [745, 154] on div "Start your own Academy or register your Academy !!" at bounding box center [413, 350] width 719 height 701
click at [975, 525] on link "Login" at bounding box center [1009, 668] width 27 height 15
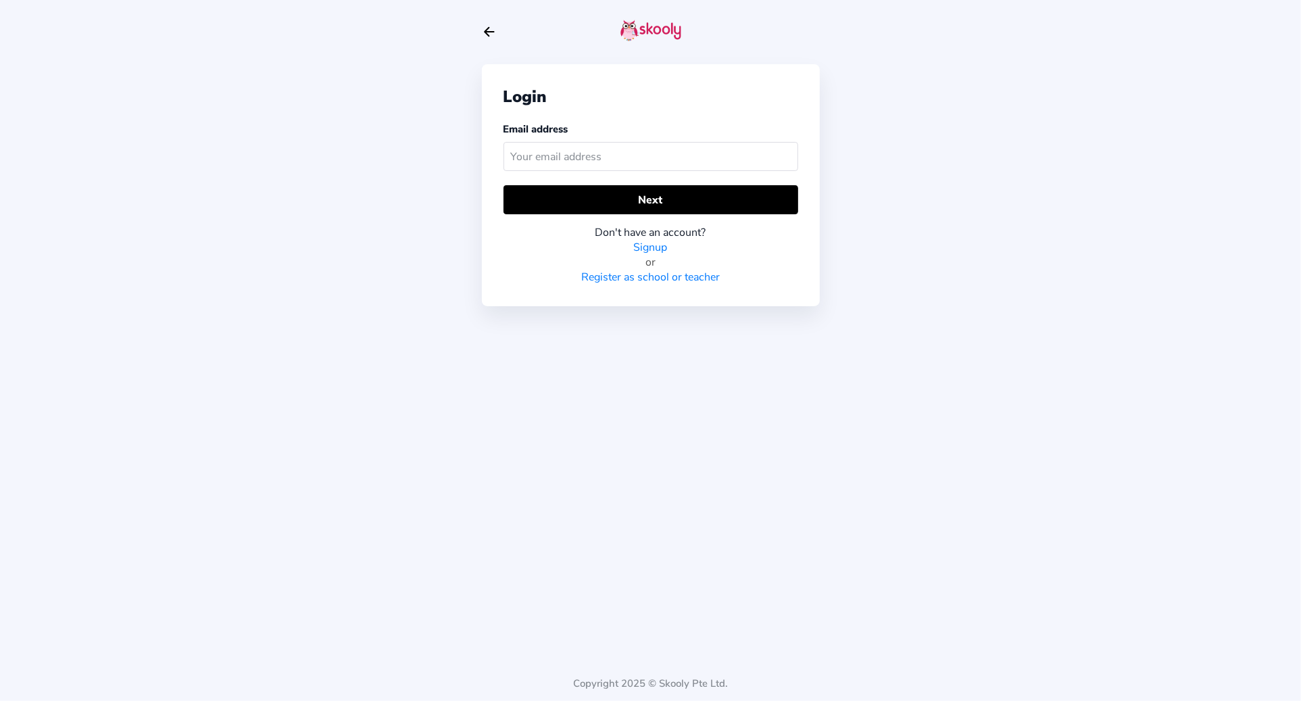
click at [774, 456] on div "Login Email address Next Don't have an account? Signup or Register as school or…" at bounding box center [651, 240] width 338 height 481
click at [625, 162] on input "text" at bounding box center [651, 156] width 295 height 29
click at [560, 266] on div "or" at bounding box center [651, 262] width 295 height 15
